Goal: Check status: Check status

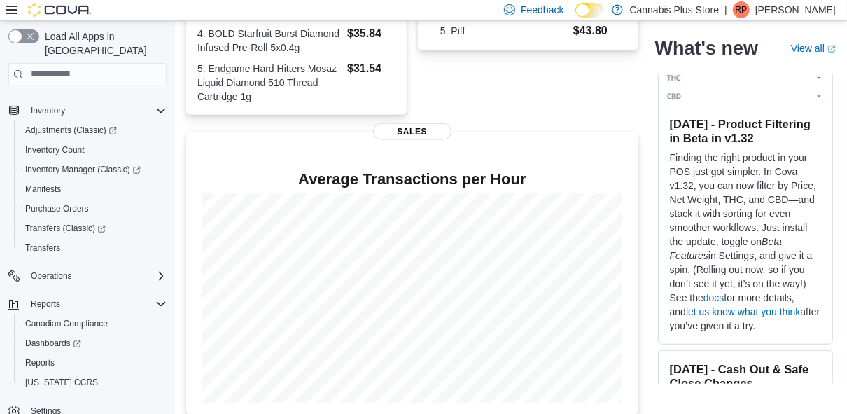
scroll to position [225, 0]
click at [40, 356] on span "Reports" at bounding box center [39, 361] width 29 height 11
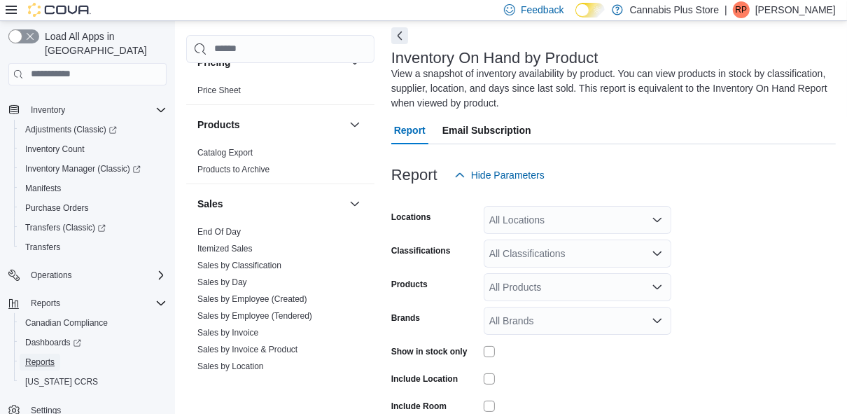
scroll to position [880, 0]
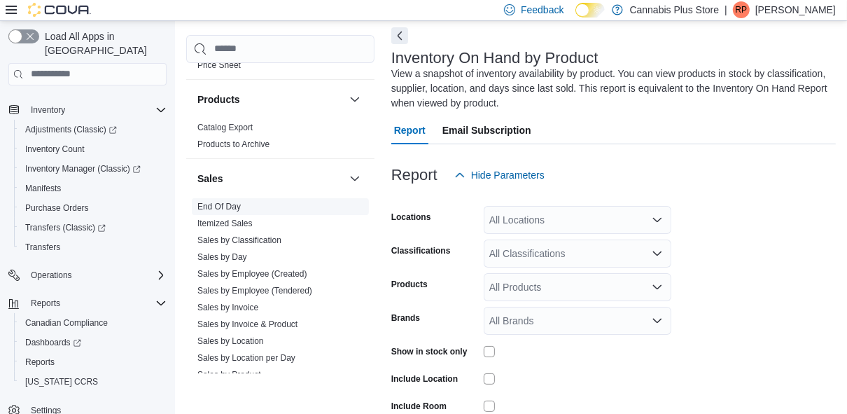
click at [232, 202] on link "End Of Day" at bounding box center [218, 207] width 43 height 10
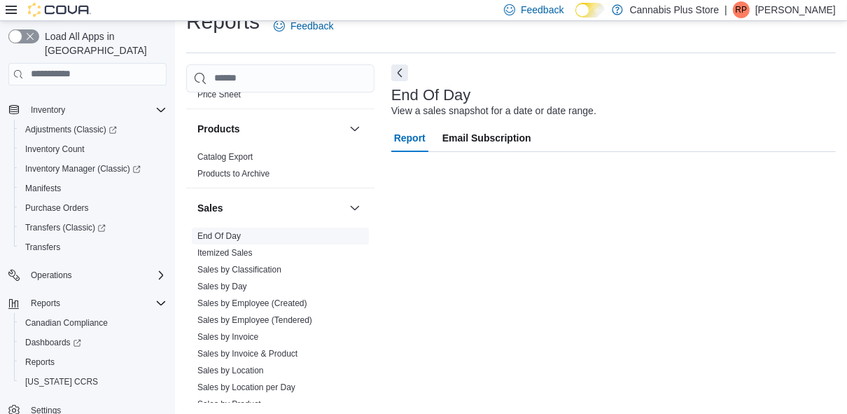
scroll to position [24, 0]
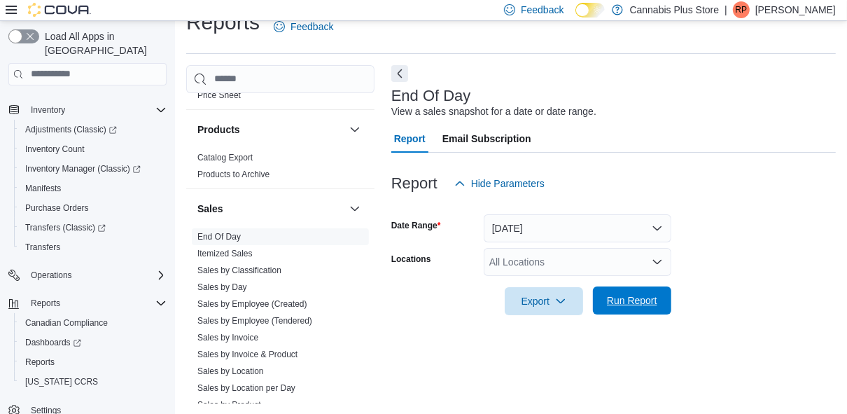
click at [633, 301] on span "Run Report" at bounding box center [632, 300] width 50 height 14
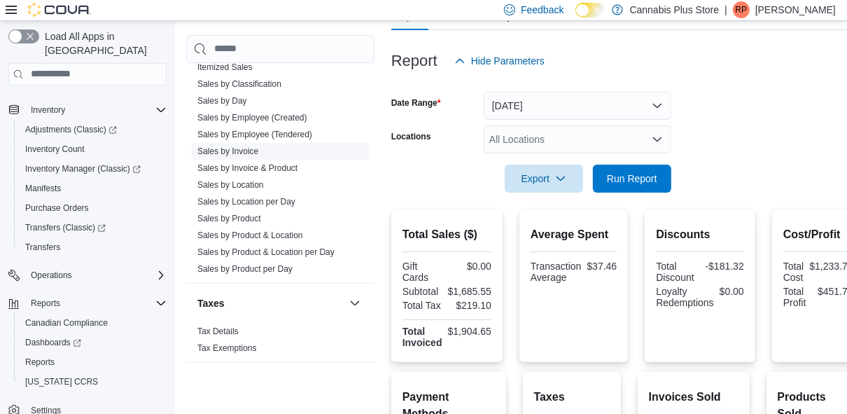
scroll to position [168, 0]
